Goal: Task Accomplishment & Management: Manage account settings

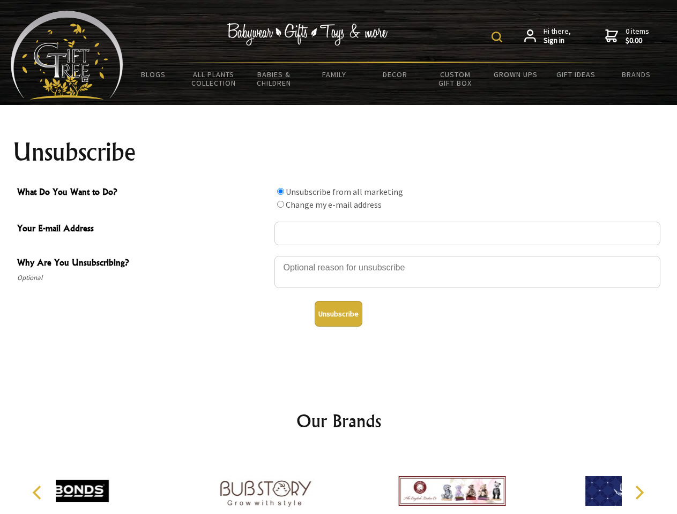
click at [498, 37] on img at bounding box center [496, 37] width 11 height 11
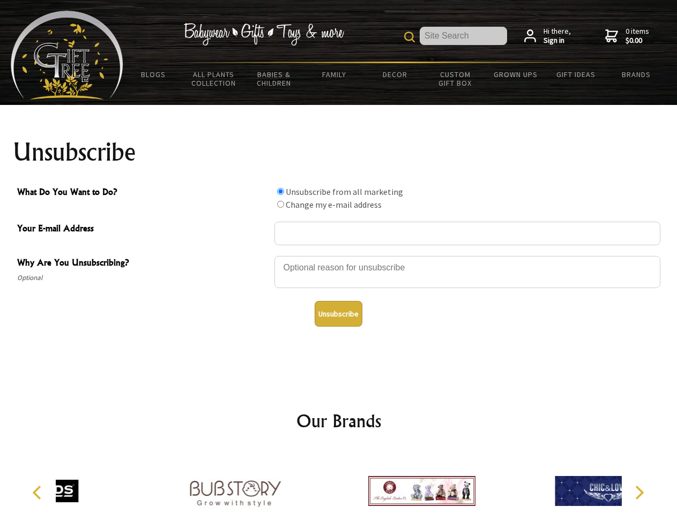
click at [339, 256] on div at bounding box center [467, 273] width 386 height 37
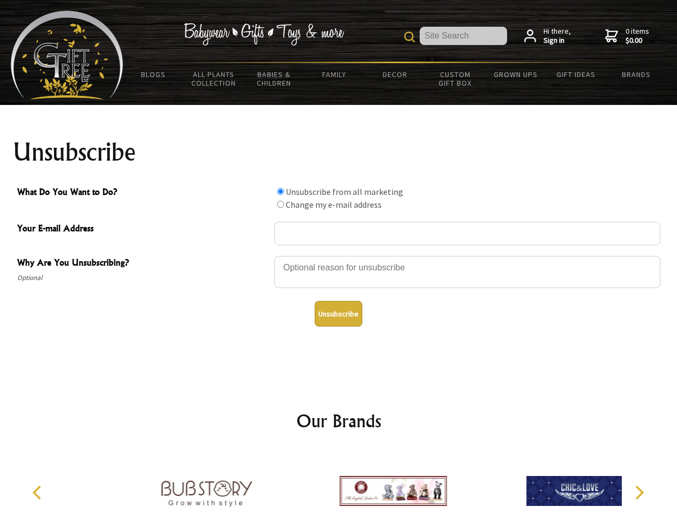
click at [280, 191] on input "What Do You Want to Do?" at bounding box center [280, 191] width 7 height 7
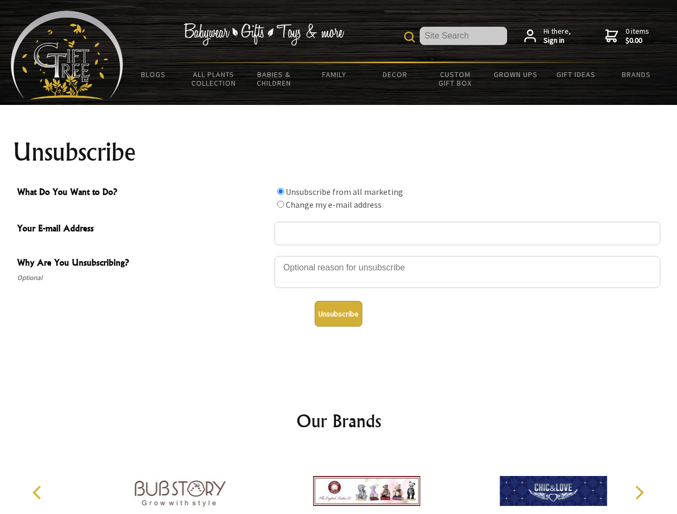
click at [280, 204] on input "What Do You Want to Do?" at bounding box center [280, 204] width 7 height 7
radio input "true"
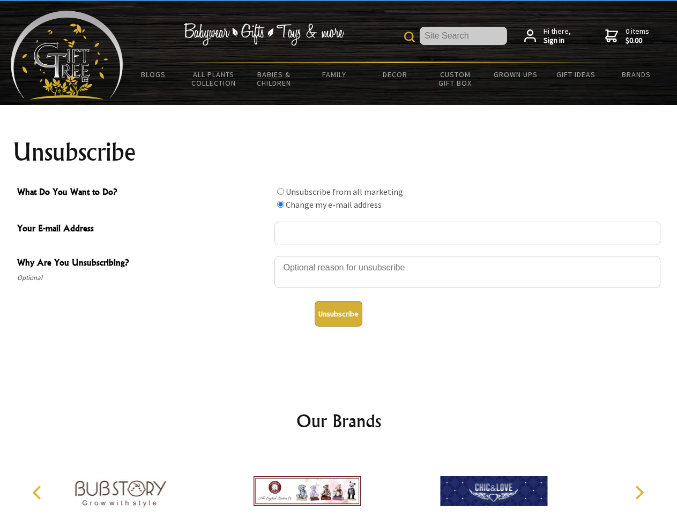
click at [338, 314] on button "Unsubscribe" at bounding box center [338, 314] width 48 height 26
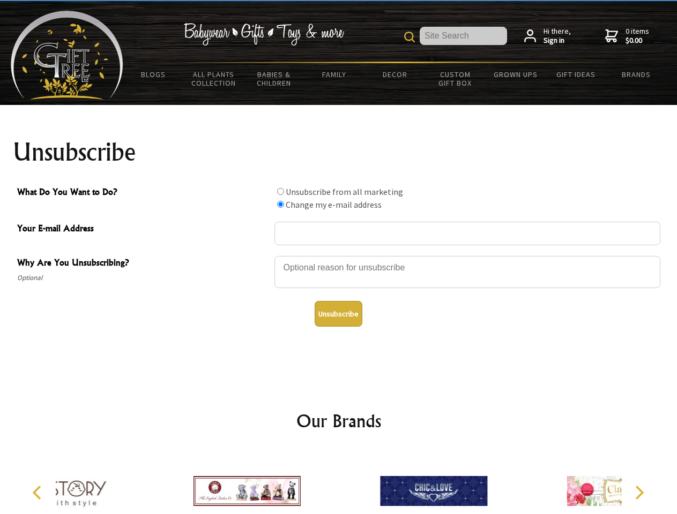
click at [39, 493] on icon "Previous" at bounding box center [38, 493] width 14 height 14
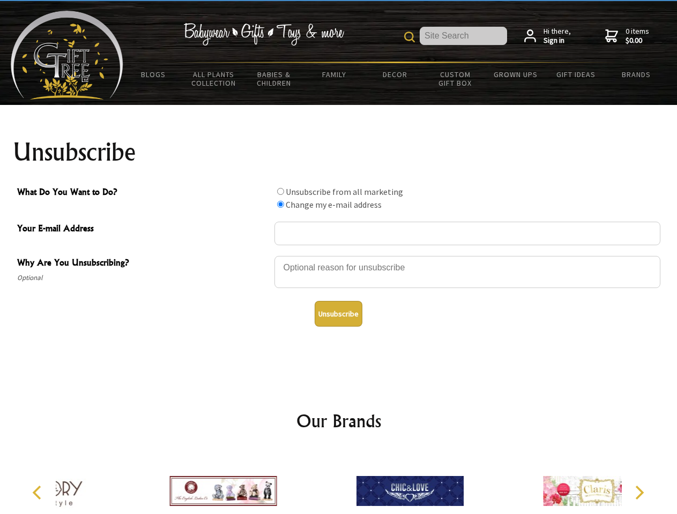
click at [639, 493] on icon "Next" at bounding box center [638, 493] width 14 height 14
